Goal: Task Accomplishment & Management: Manage account settings

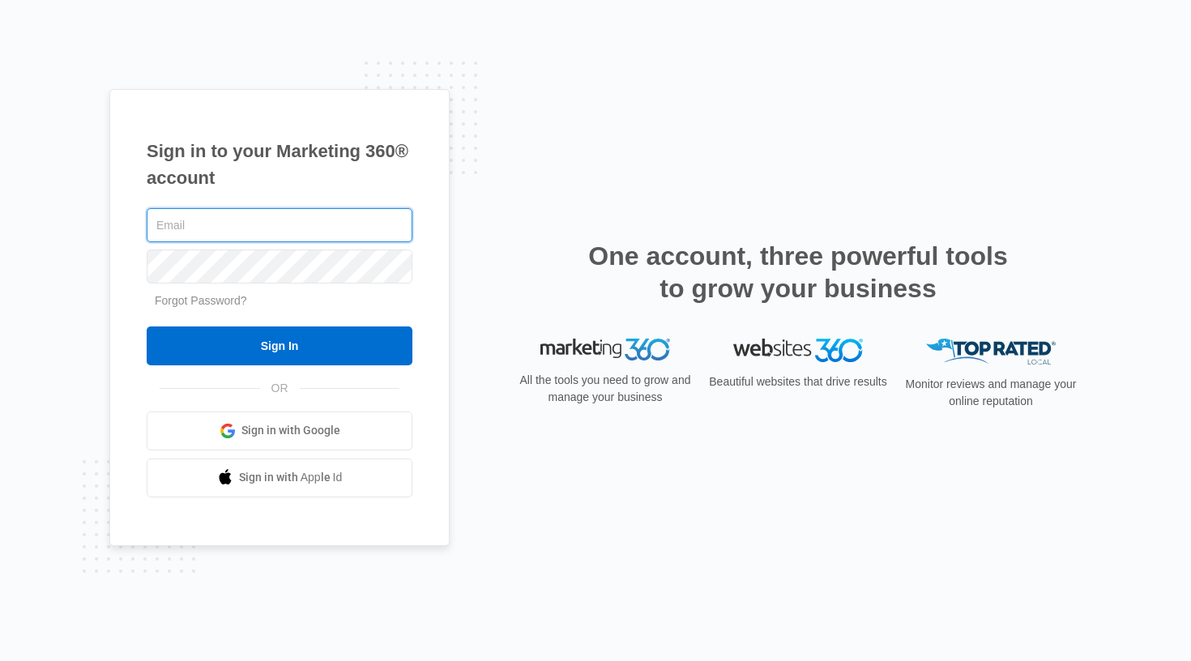
type input "Edie@revealphysique.com"
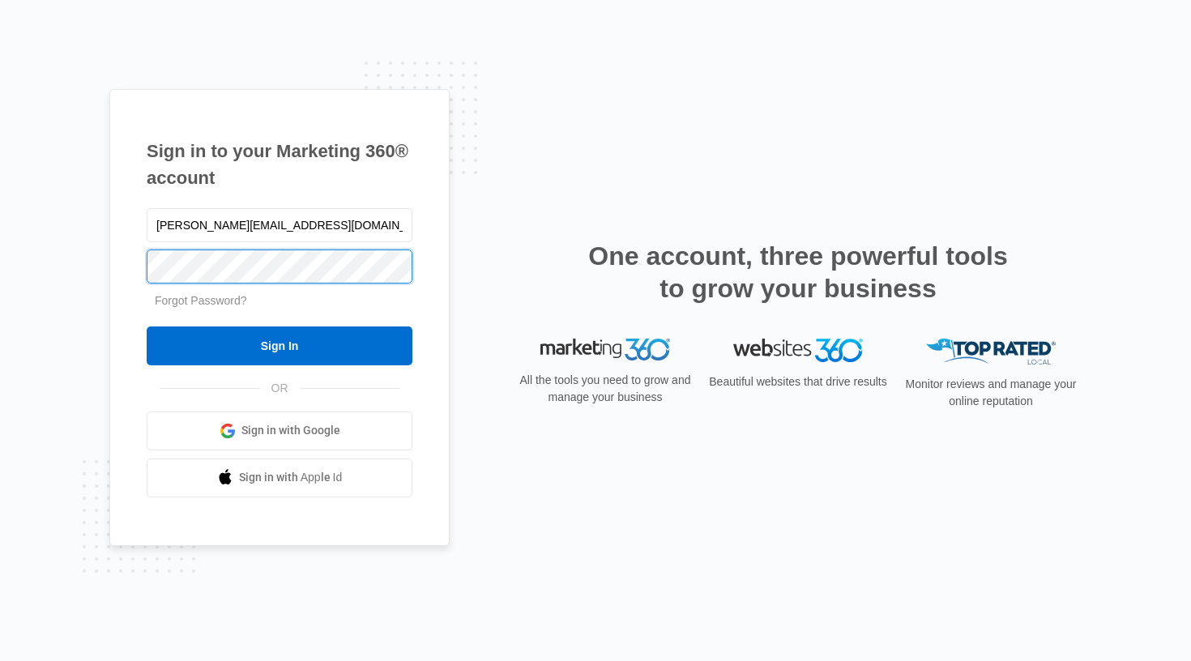
click at [279, 345] on input "Sign In" at bounding box center [280, 345] width 266 height 39
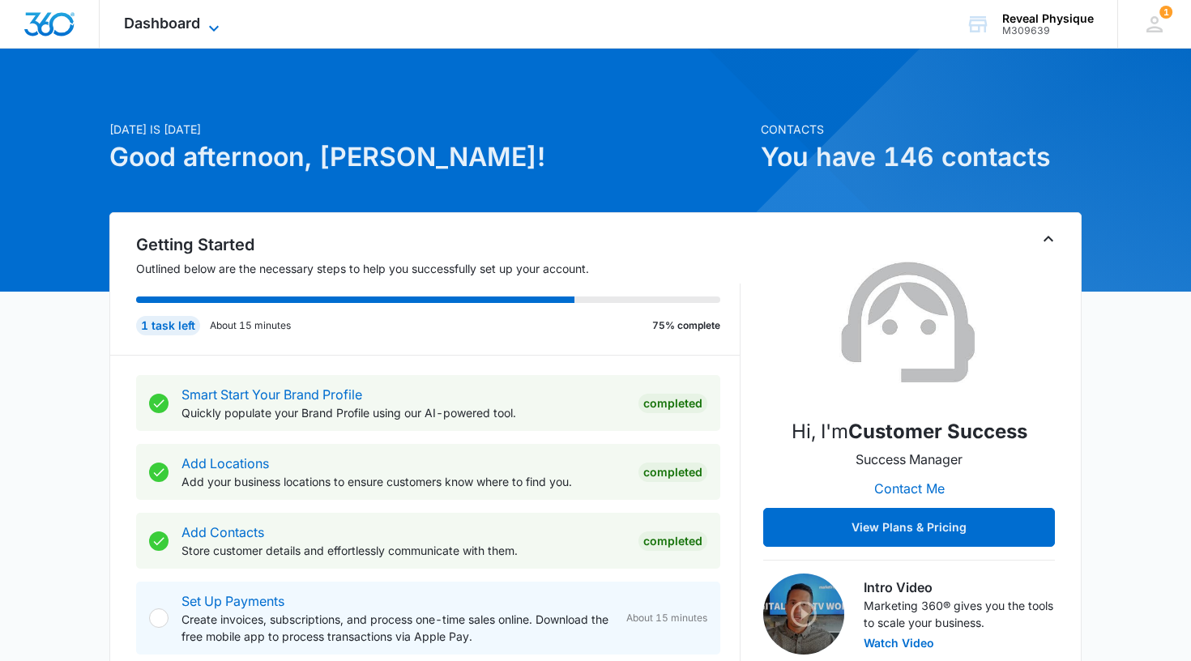
click at [191, 25] on span "Dashboard" at bounding box center [162, 23] width 76 height 17
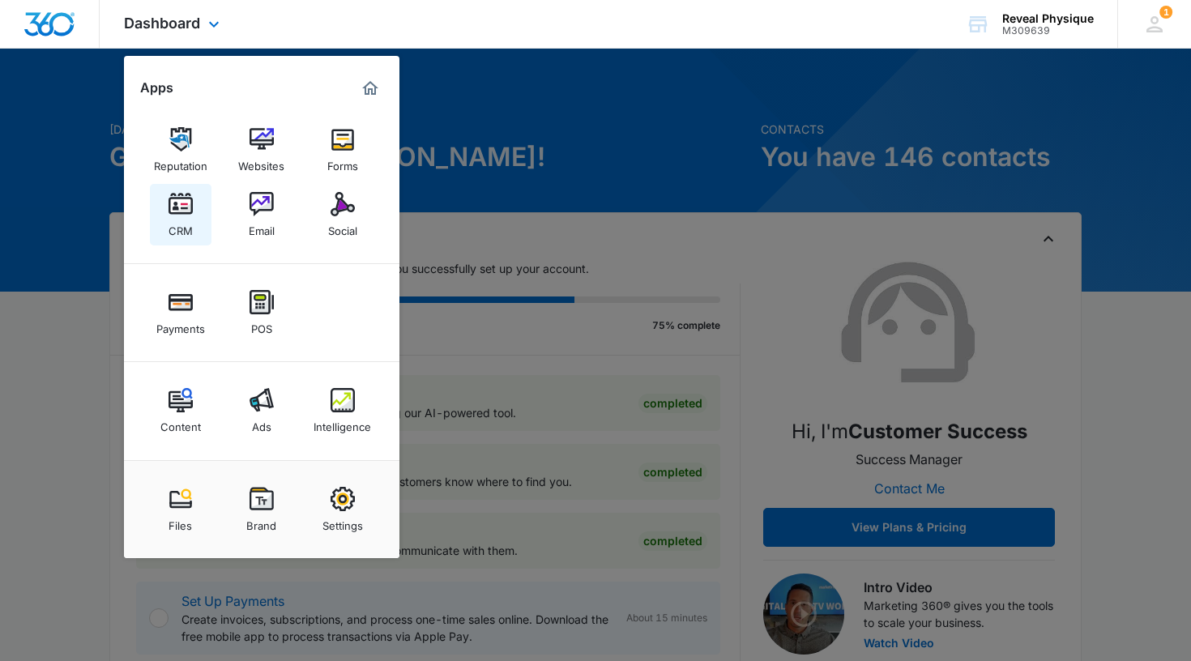
click at [182, 211] on img at bounding box center [180, 204] width 24 height 24
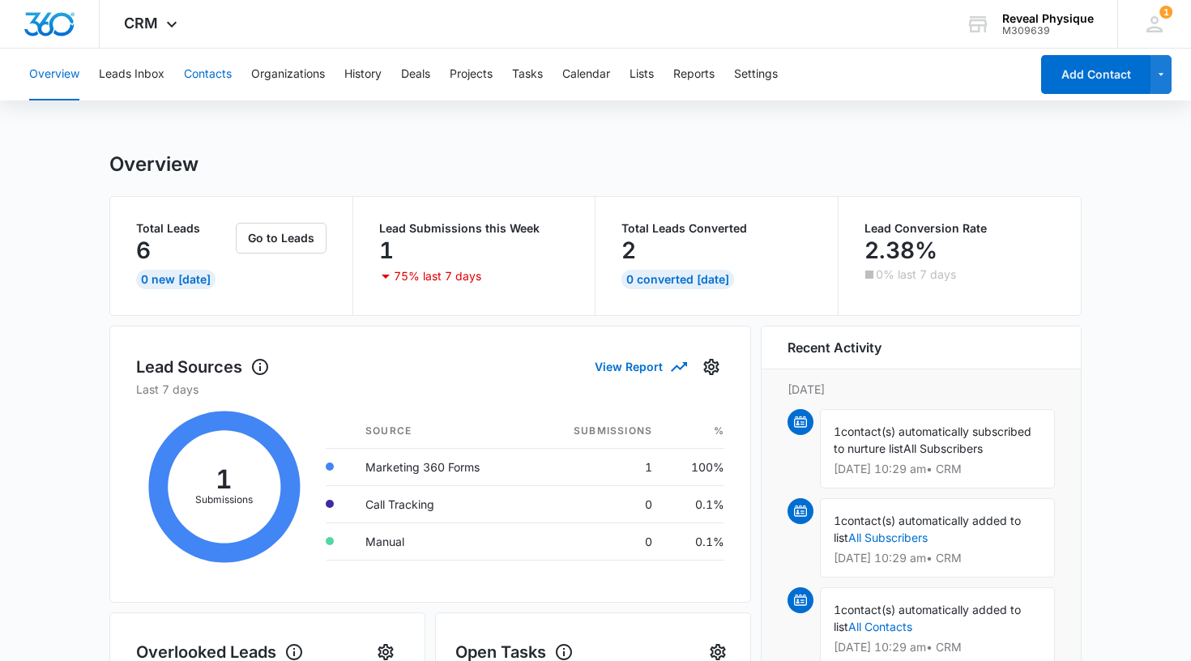
click at [203, 74] on button "Contacts" at bounding box center [208, 75] width 48 height 52
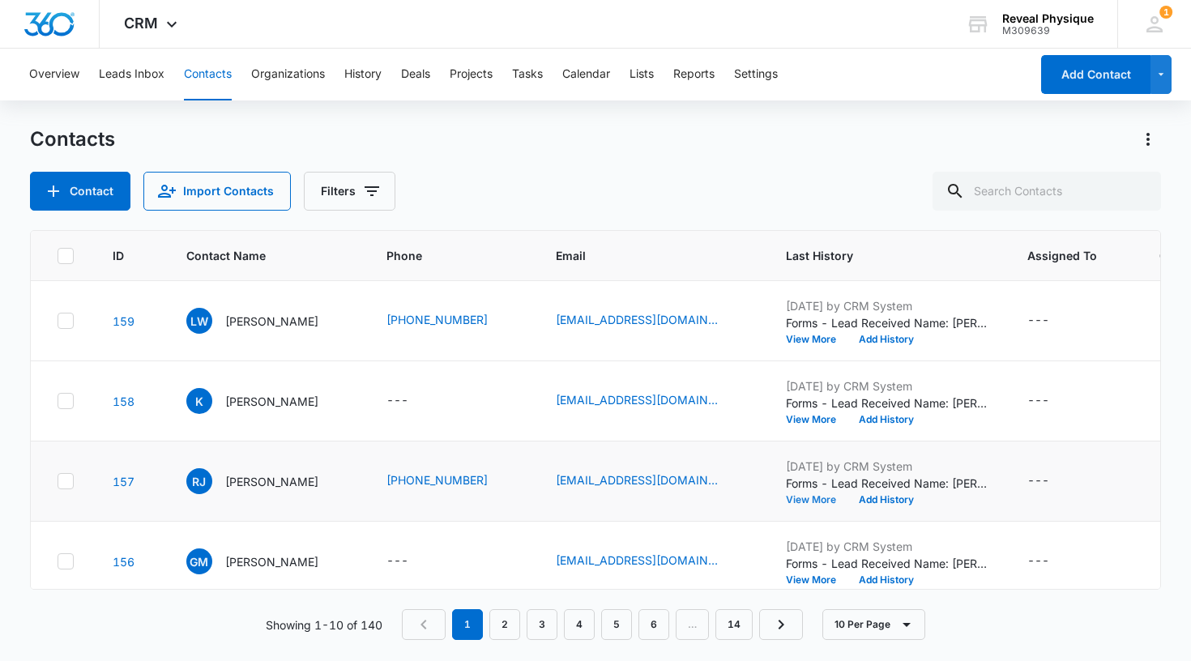
click at [803, 497] on button "View More" at bounding box center [817, 500] width 62 height 10
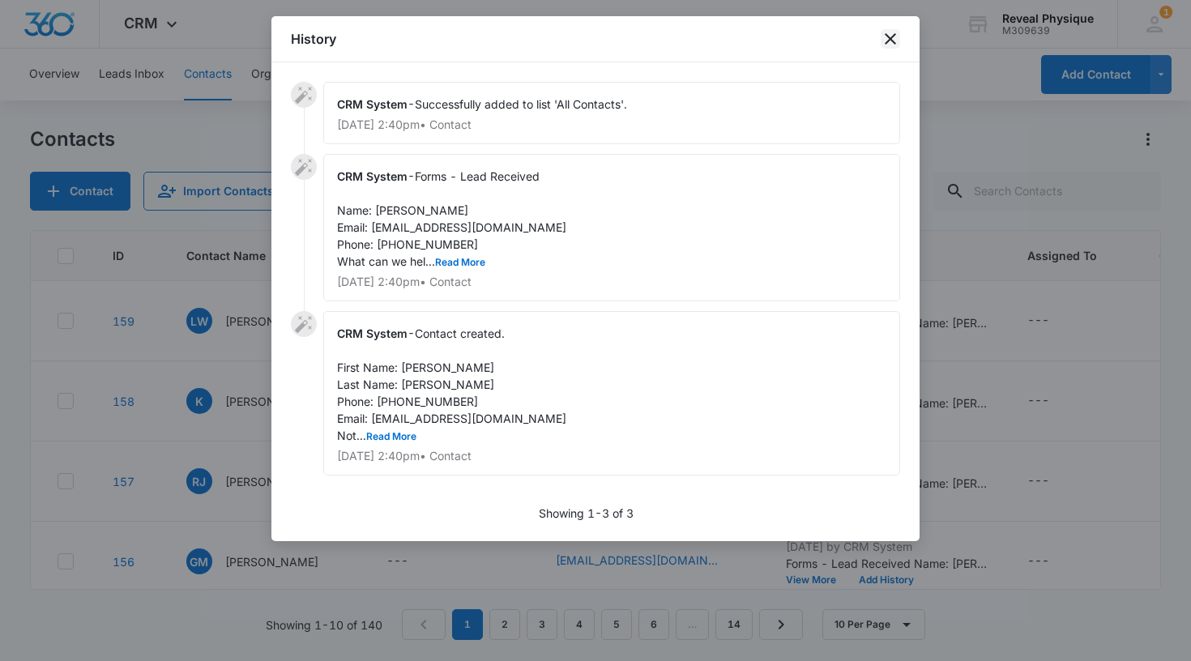
click at [892, 40] on icon "close" at bounding box center [890, 38] width 11 height 11
